Goal: Communication & Community: Participate in discussion

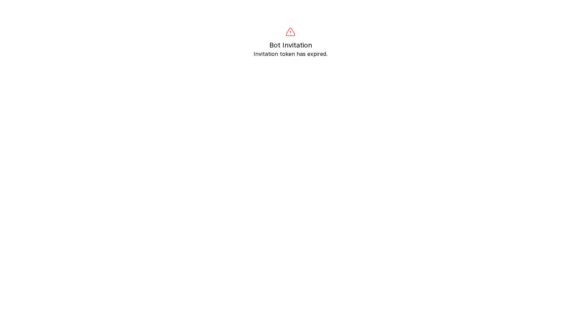
click at [291, 0] on html "Bot Invitation Invitation token has expired. ×" at bounding box center [290, 167] width 581 height 334
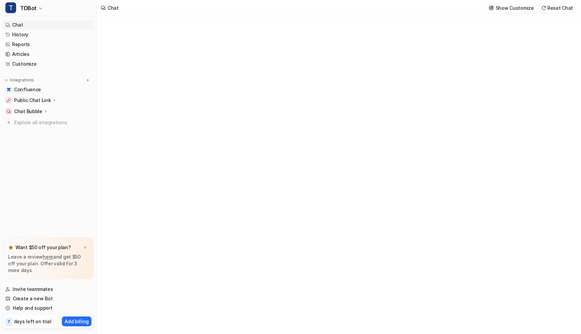
type textarea "**********"
